Goal: Information Seeking & Learning: Find specific page/section

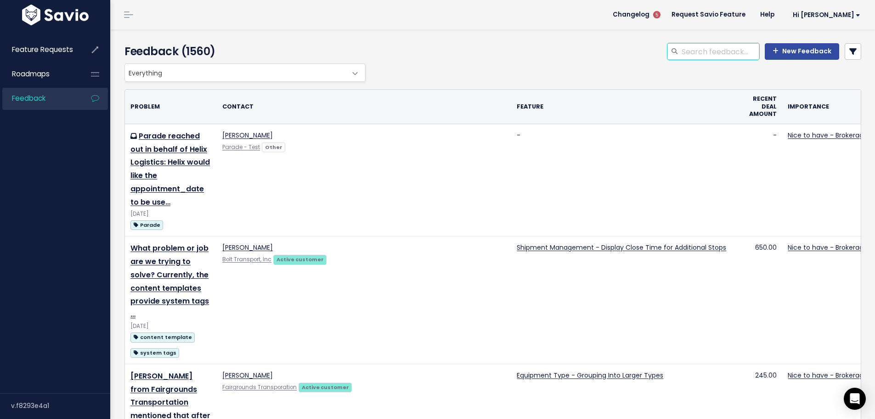
click at [694, 51] on input "search" at bounding box center [720, 51] width 79 height 17
type input "pay bills"
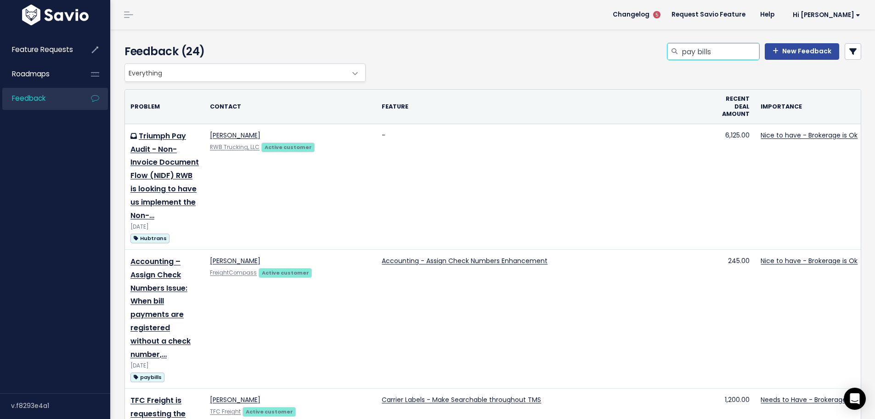
click at [723, 51] on input "pay bills" at bounding box center [720, 51] width 79 height 17
type input "pay bills columns"
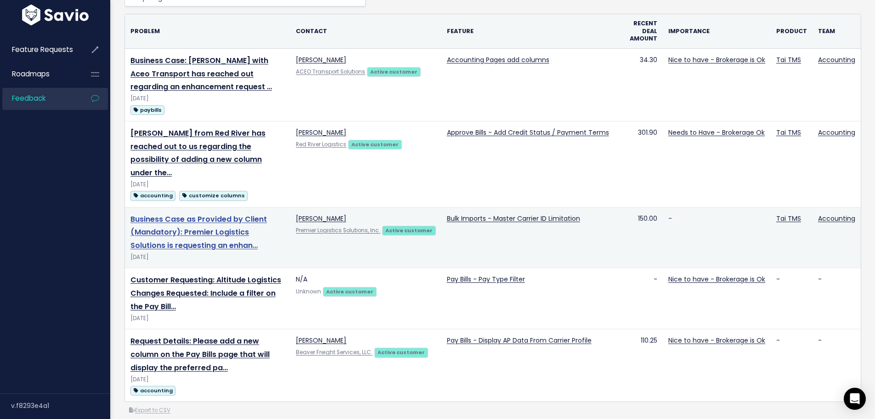
scroll to position [92, 0]
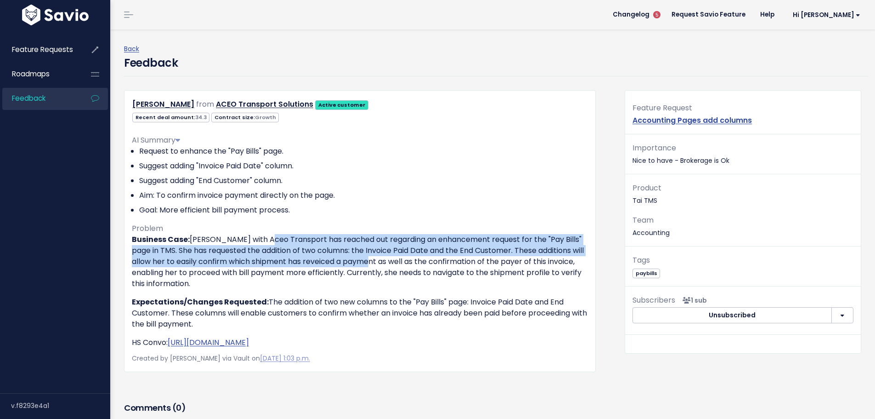
drag, startPoint x: 258, startPoint y: 241, endPoint x: 380, endPoint y: 258, distance: 122.9
click at [380, 258] on p "Business Case: [PERSON_NAME] with Aceo Transport has reached out regarding an e…" at bounding box center [360, 261] width 456 height 55
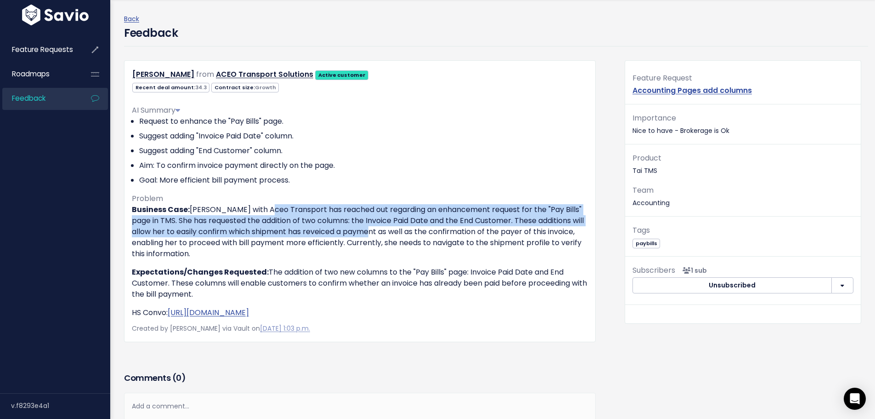
scroll to position [46, 0]
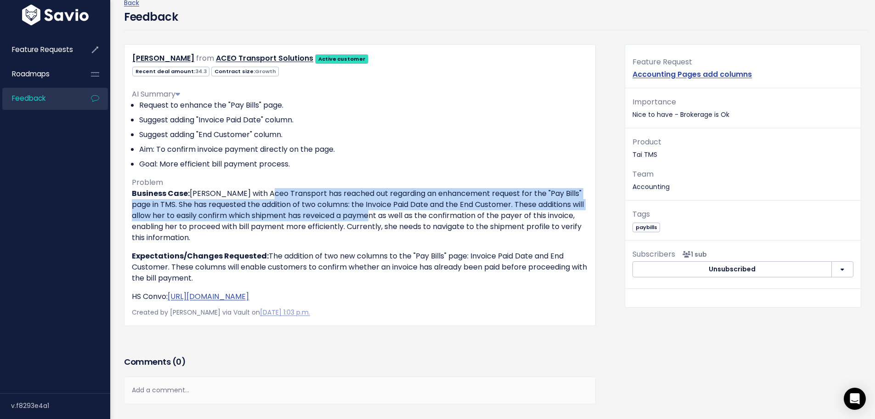
click at [427, 196] on p "Business Case: Nichole Floys with Aceo Transport has reached out regarding an e…" at bounding box center [360, 215] width 456 height 55
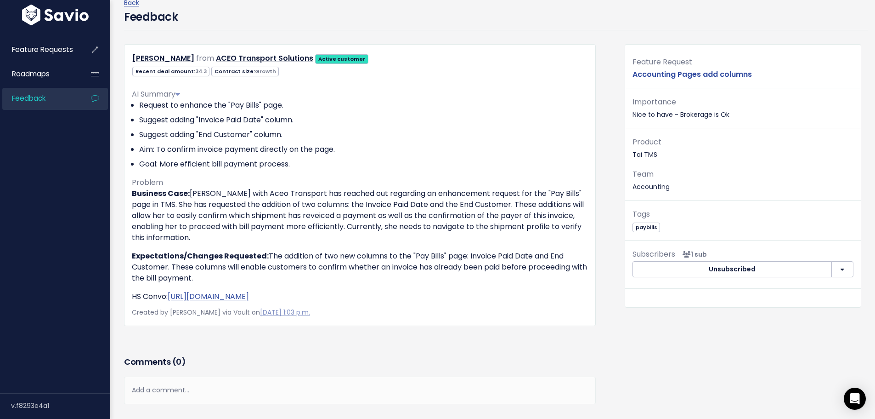
drag, startPoint x: 461, startPoint y: 192, endPoint x: 473, endPoint y: 233, distance: 43.5
click at [473, 233] on p "Business Case: Nichole Floys with Aceo Transport has reached out regarding an e…" at bounding box center [360, 215] width 456 height 55
